Goal: Information Seeking & Learning: Learn about a topic

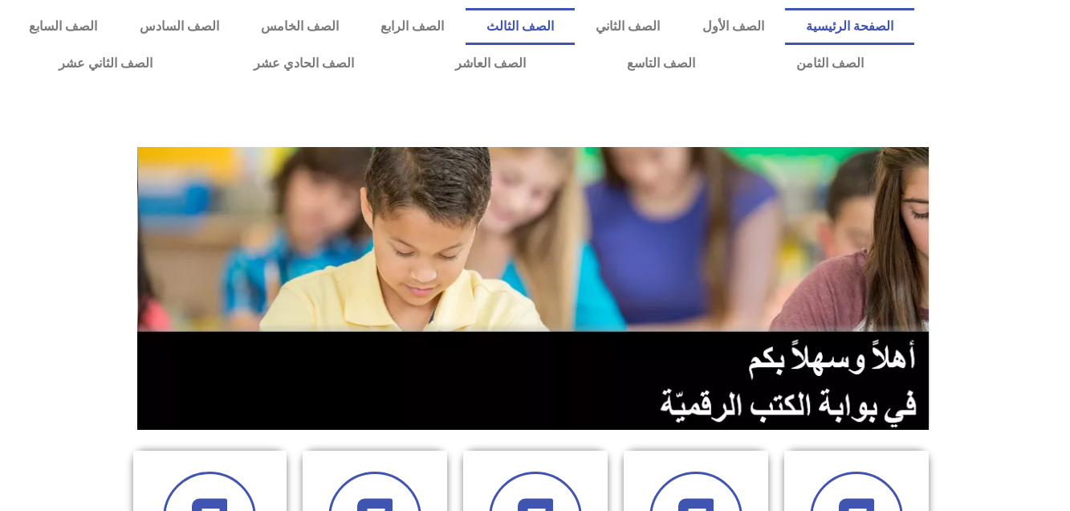
click at [575, 27] on link "الصف الثالث" at bounding box center [520, 26] width 109 height 37
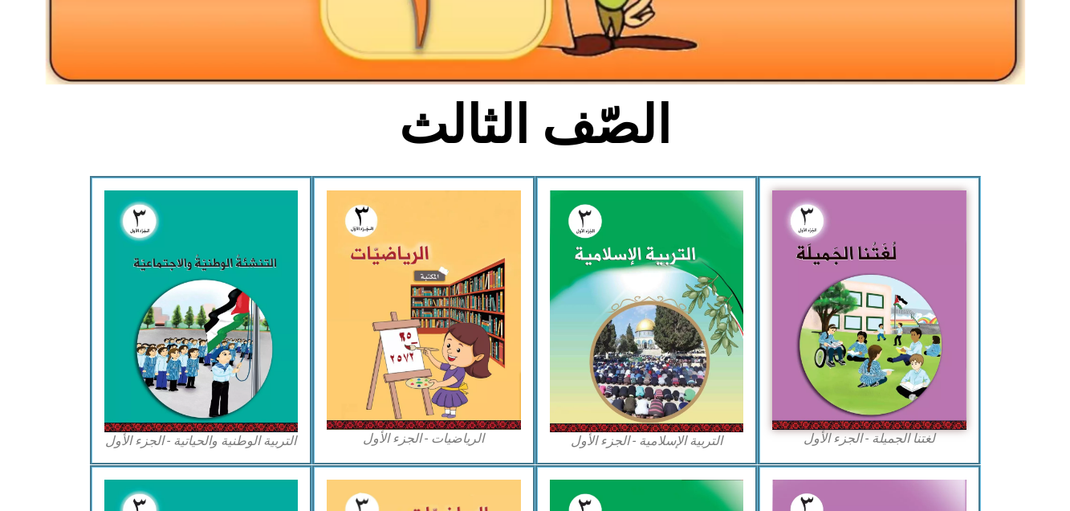
scroll to position [332, 0]
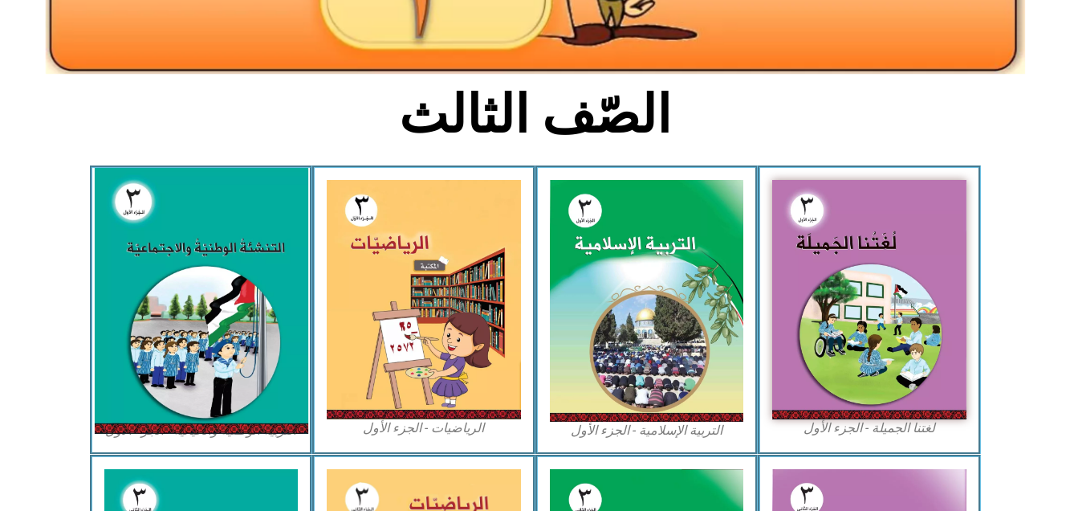
click at [240, 281] on img at bounding box center [201, 301] width 214 height 266
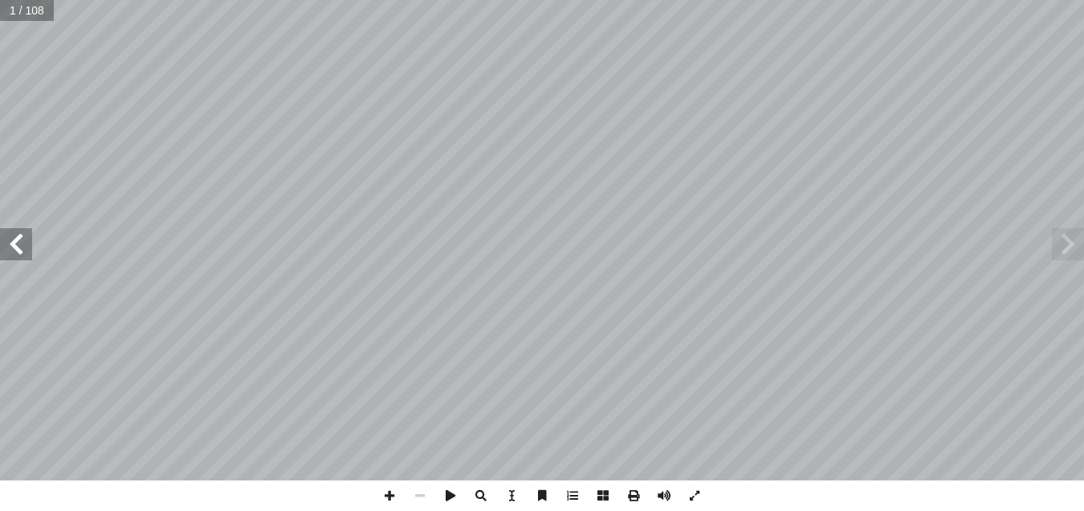
click at [15, 249] on span at bounding box center [16, 244] width 32 height 32
click at [15, 250] on span at bounding box center [16, 244] width 32 height 32
click at [387, 490] on span at bounding box center [389, 495] width 31 height 31
click at [12, 247] on span at bounding box center [16, 244] width 32 height 32
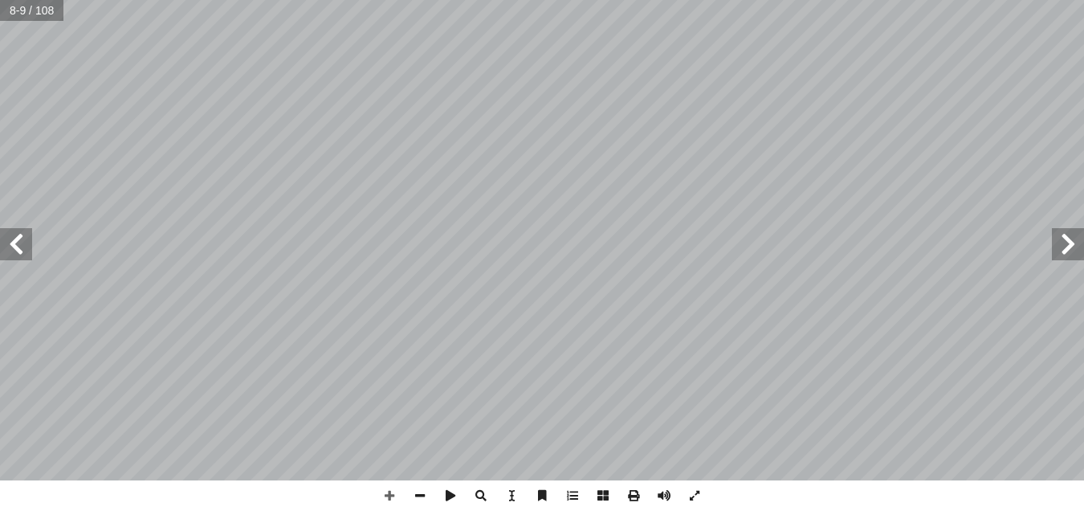
click at [11, 250] on span at bounding box center [16, 244] width 32 height 32
click at [1068, 244] on span at bounding box center [1068, 244] width 32 height 32
click at [18, 240] on span at bounding box center [16, 244] width 32 height 32
click at [1067, 244] on span at bounding box center [1068, 244] width 32 height 32
click at [15, 254] on span at bounding box center [16, 244] width 32 height 32
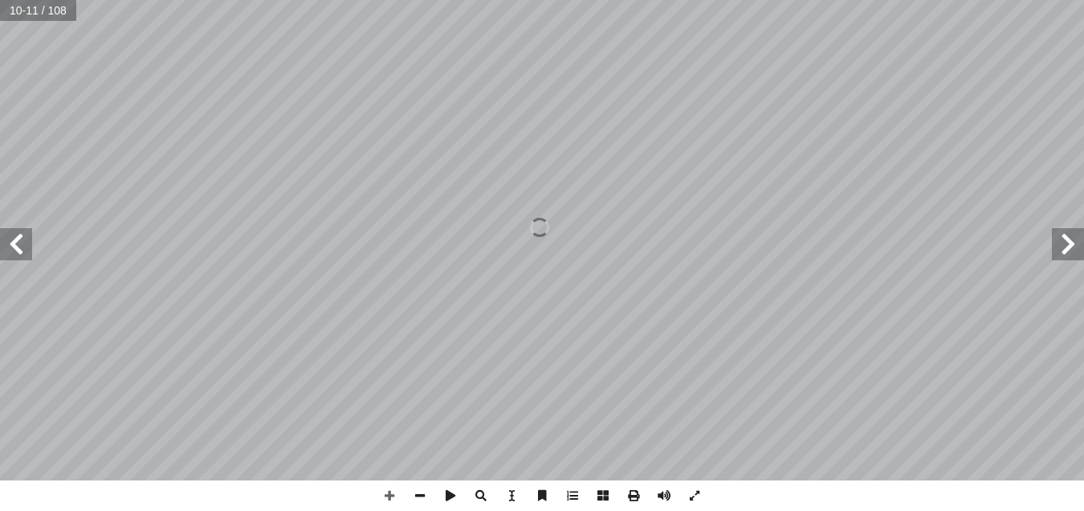
click at [1058, 234] on span at bounding box center [1068, 244] width 32 height 32
click at [418, 498] on span at bounding box center [420, 495] width 31 height 31
click at [21, 259] on span at bounding box center [16, 244] width 32 height 32
click at [1079, 239] on span at bounding box center [1068, 244] width 32 height 32
click at [9, 246] on span at bounding box center [16, 244] width 32 height 32
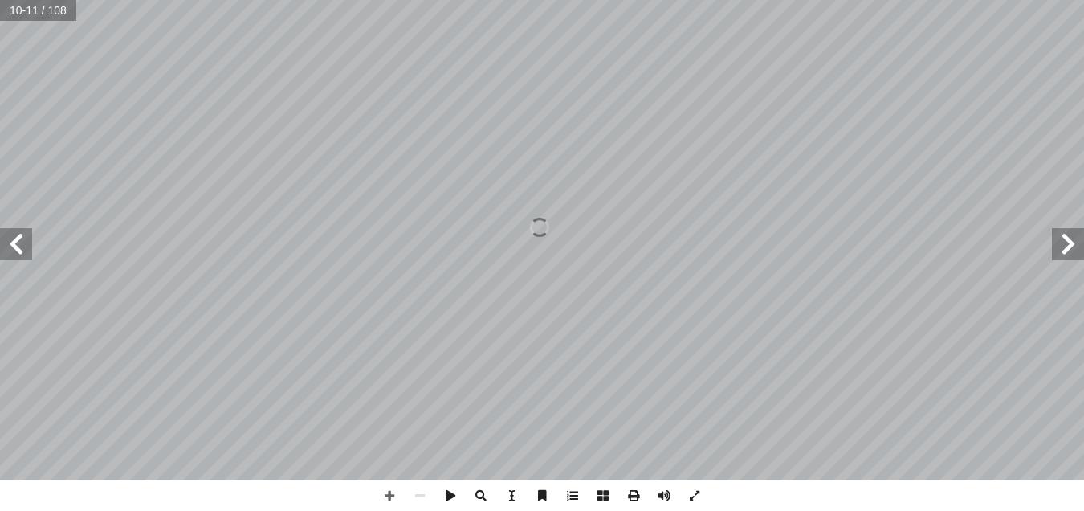
click at [9, 246] on span at bounding box center [16, 244] width 32 height 32
click at [1064, 237] on span at bounding box center [1068, 244] width 32 height 32
click at [14, 242] on span at bounding box center [16, 244] width 32 height 32
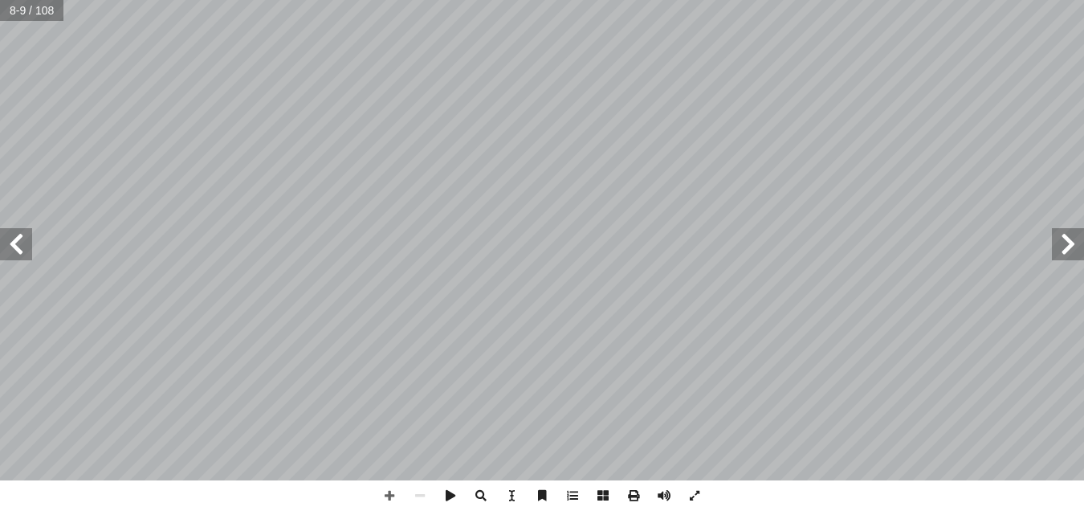
click at [14, 242] on span at bounding box center [16, 244] width 32 height 32
click at [1060, 242] on span at bounding box center [1068, 244] width 32 height 32
click at [28, 259] on span at bounding box center [16, 244] width 32 height 32
click at [1062, 256] on span at bounding box center [1068, 244] width 32 height 32
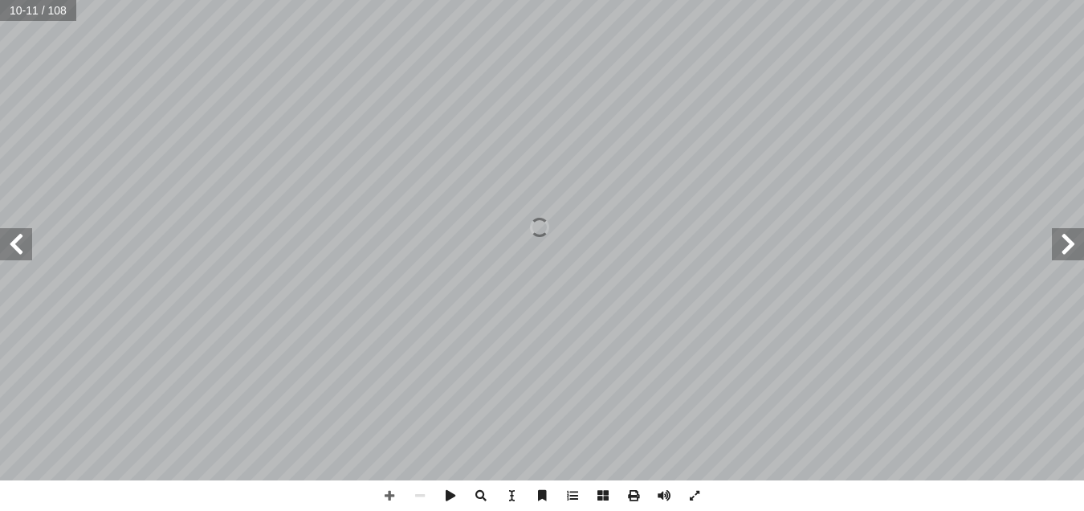
click at [1062, 256] on span at bounding box center [1068, 244] width 32 height 32
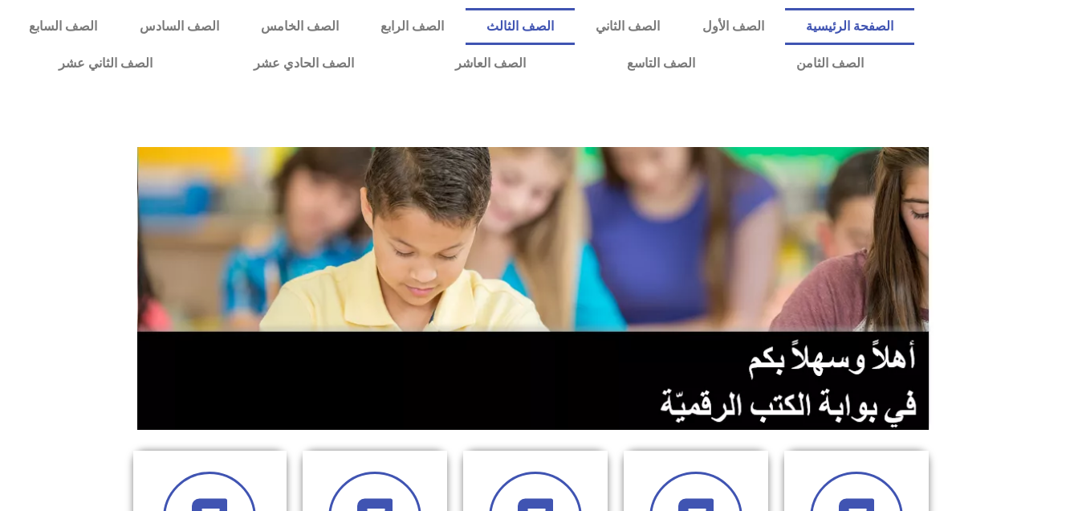
click at [575, 19] on link "الصف الثالث" at bounding box center [520, 26] width 109 height 37
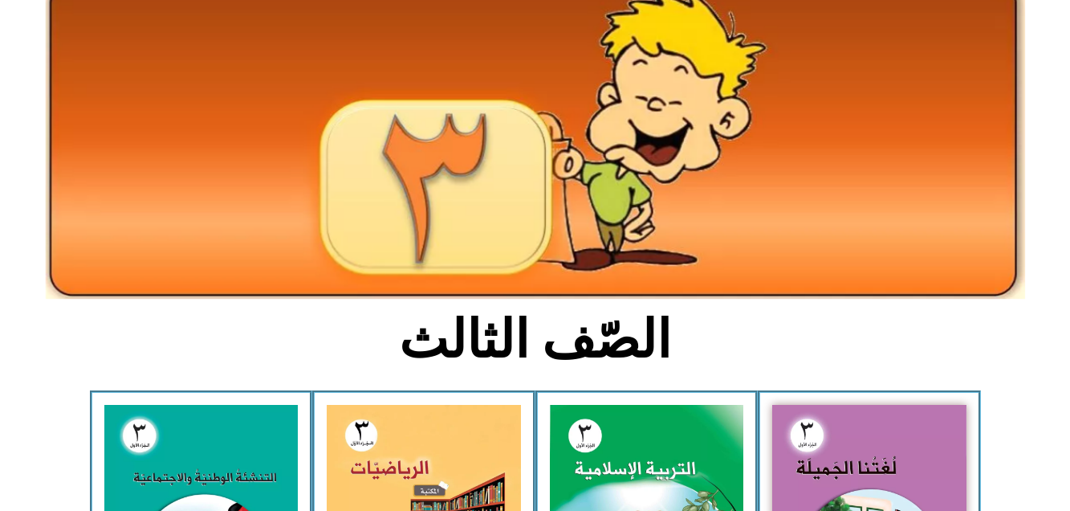
scroll to position [150, 0]
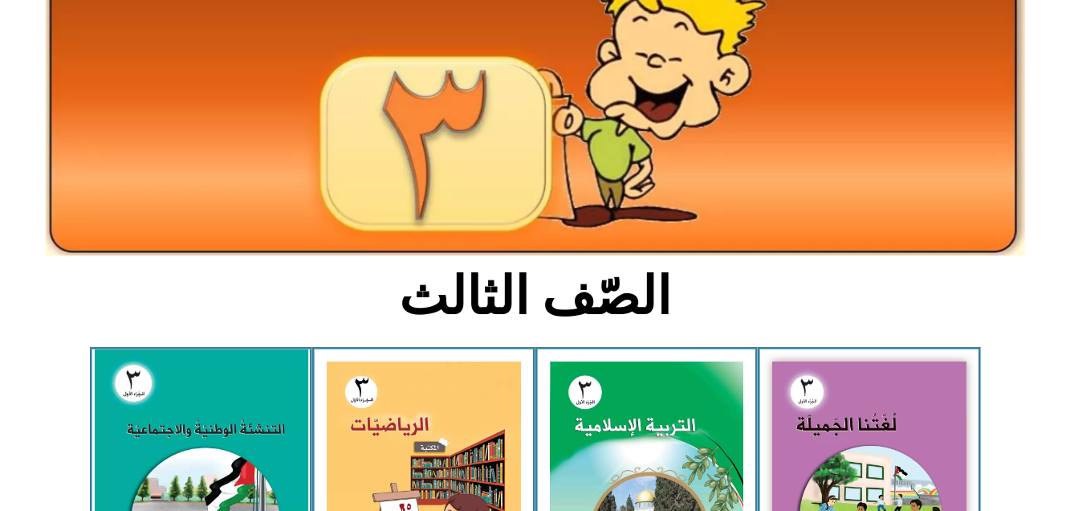
click at [143, 402] on img at bounding box center [201, 482] width 214 height 266
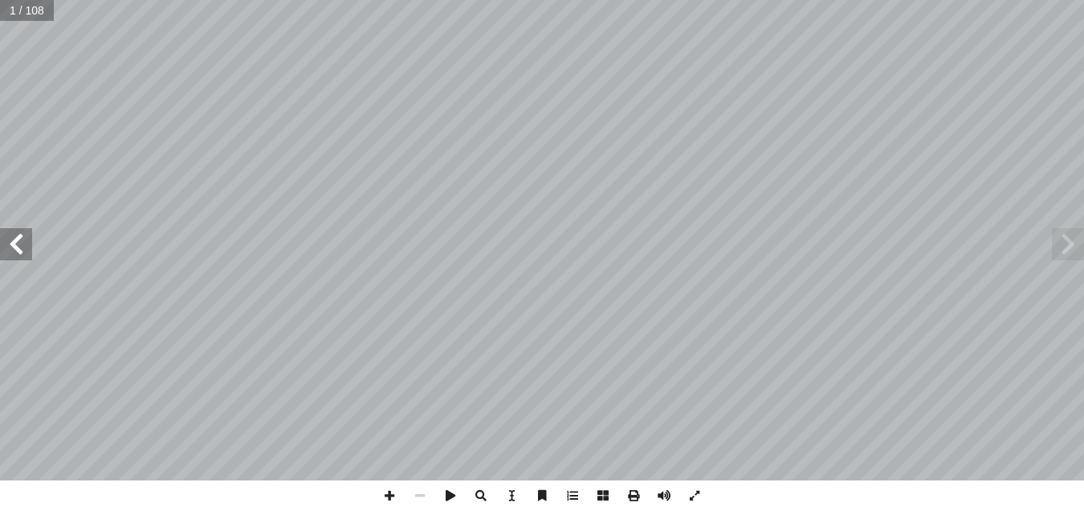
click at [16, 244] on span at bounding box center [16, 244] width 32 height 32
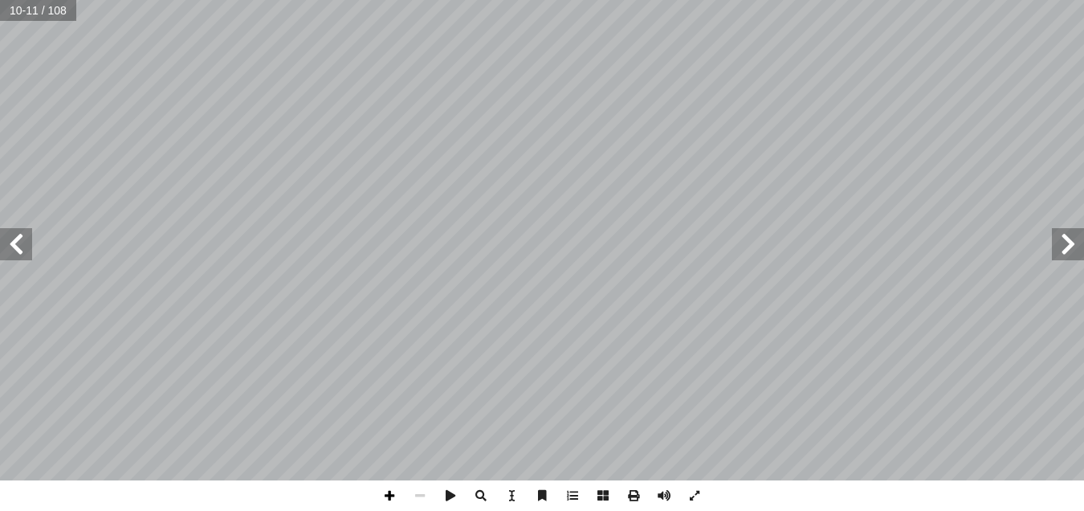
click at [386, 494] on span at bounding box center [389, 495] width 31 height 31
